Goal: Find specific page/section: Find specific page/section

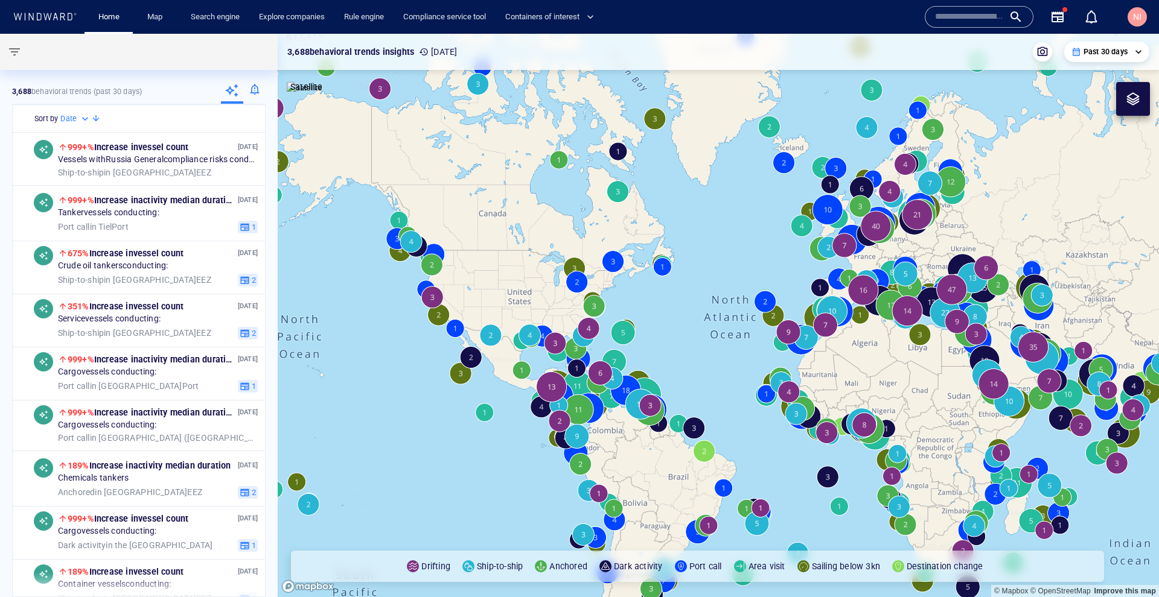
click at [988, 28] on div "Name N/A IMO MMSI Call sign N/A Class N/A No positional data 0" at bounding box center [1018, 16] width 196 height 43
click at [987, 24] on input "text" at bounding box center [969, 17] width 69 height 18
paste input "*********"
type input "*********"
